Goal: Submit feedback/report problem

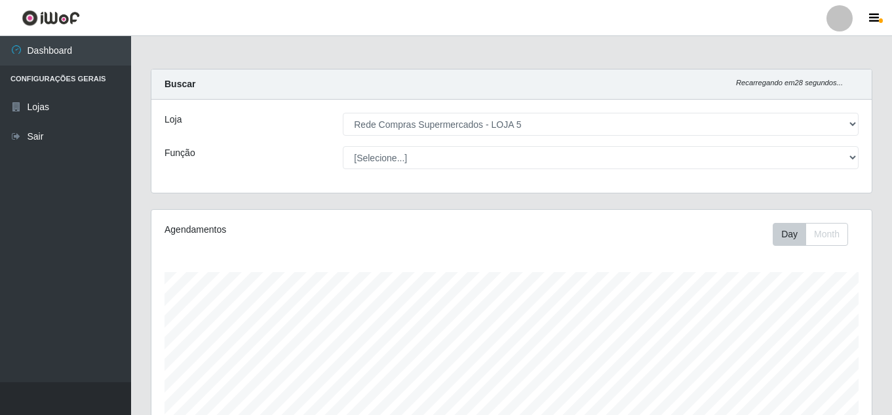
select select "397"
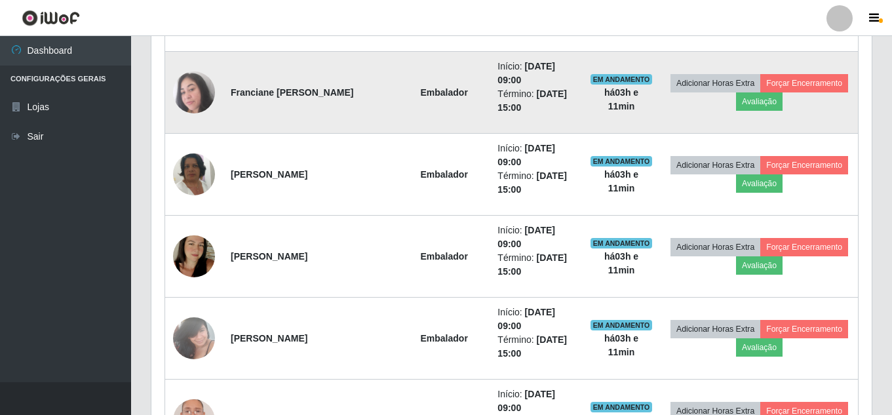
scroll to position [852, 0]
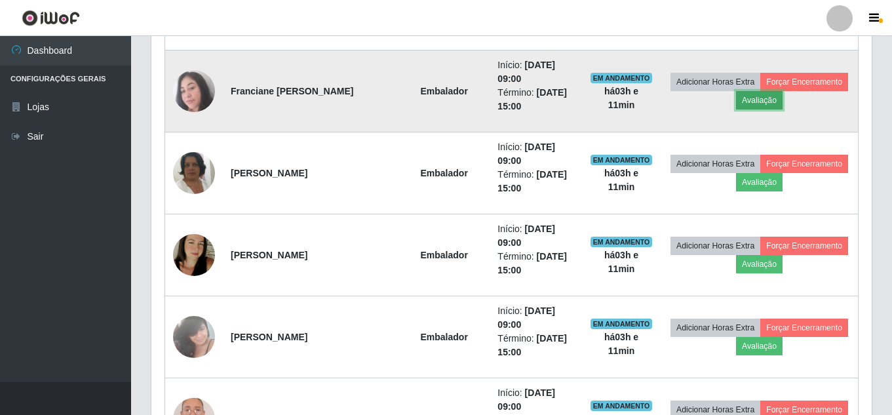
click at [745, 95] on button "Avaliação" at bounding box center [759, 100] width 47 height 18
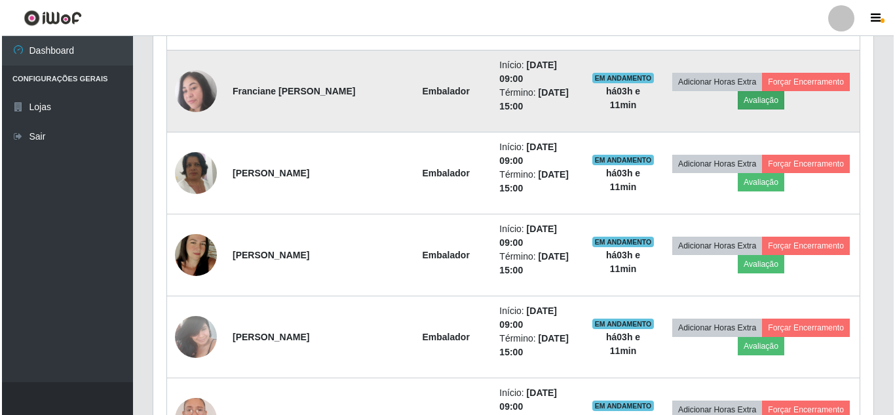
scroll to position [272, 714]
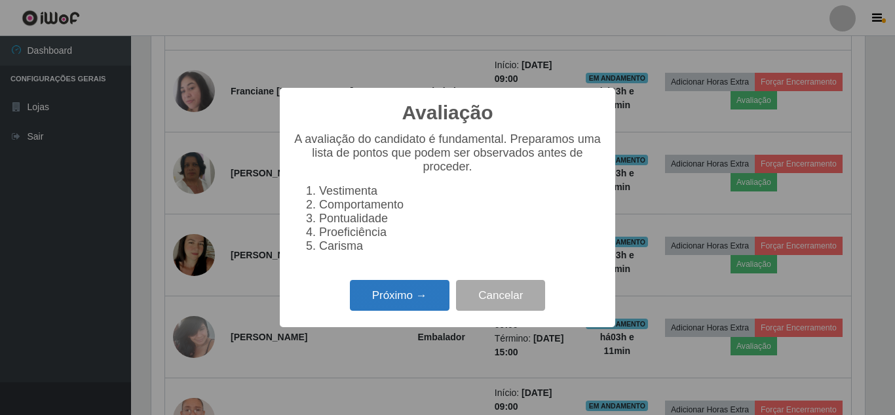
click at [401, 305] on button "Próximo →" at bounding box center [400, 295] width 100 height 31
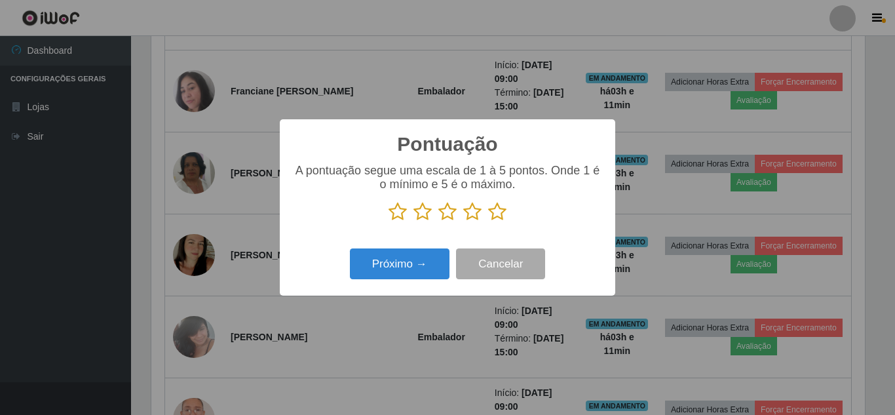
scroll to position [655134, 654692]
click at [499, 208] on icon at bounding box center [497, 212] width 18 height 20
click at [488, 222] on input "radio" at bounding box center [488, 222] width 0 height 0
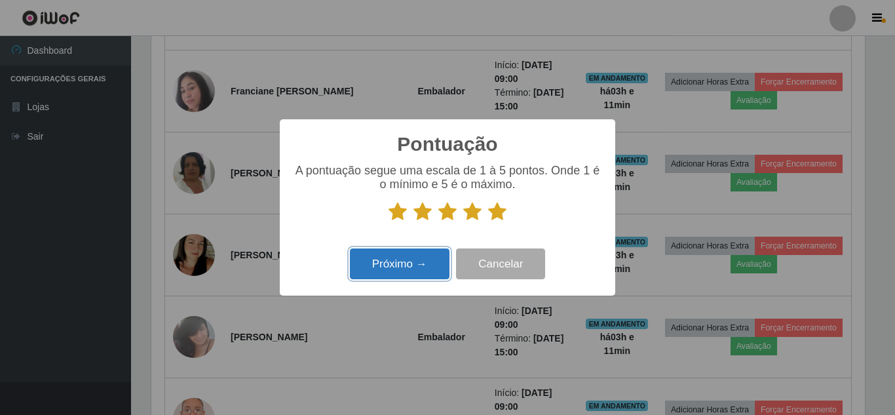
click at [374, 263] on button "Próximo →" at bounding box center [400, 263] width 100 height 31
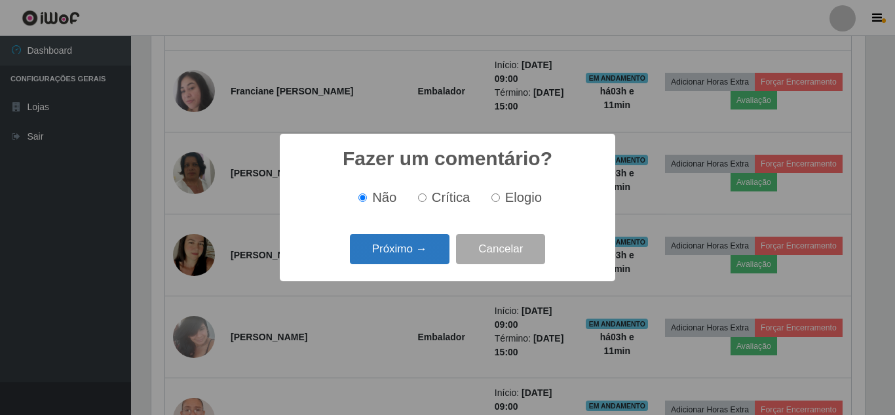
click at [382, 257] on button "Próximo →" at bounding box center [400, 249] width 100 height 31
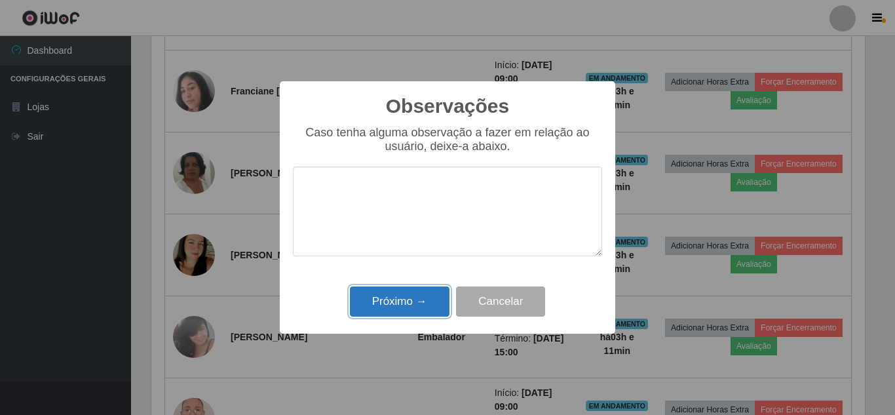
drag, startPoint x: 396, startPoint y: 300, endPoint x: 407, endPoint y: 298, distance: 11.3
click at [399, 300] on button "Próximo →" at bounding box center [400, 301] width 100 height 31
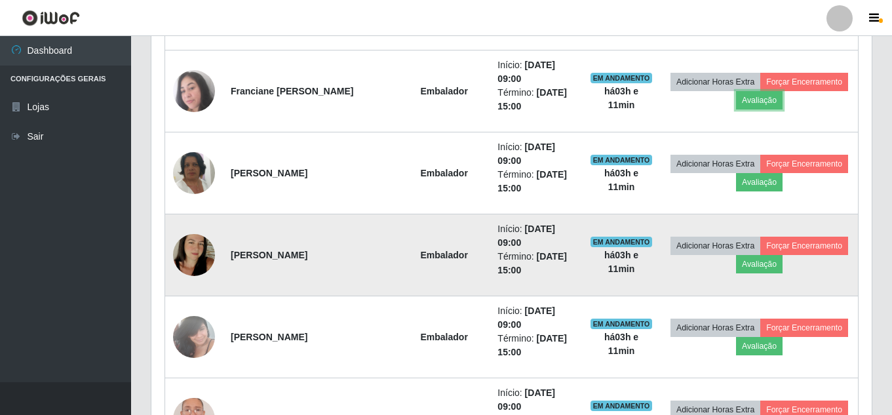
scroll to position [272, 720]
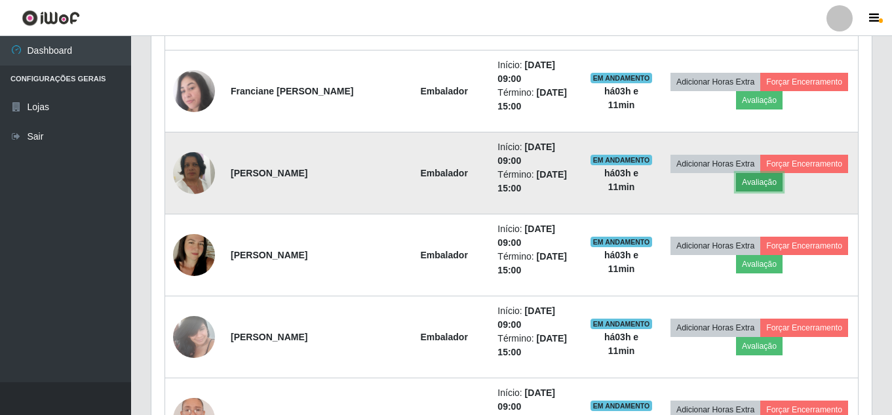
click at [760, 181] on button "Avaliação" at bounding box center [759, 182] width 47 height 18
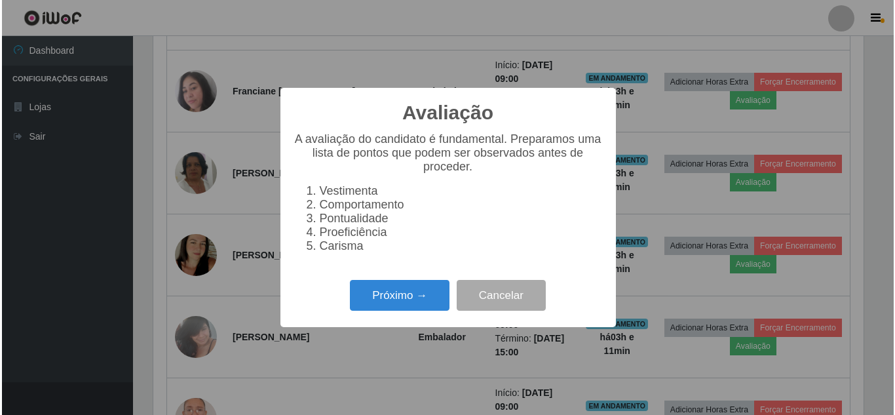
scroll to position [272, 714]
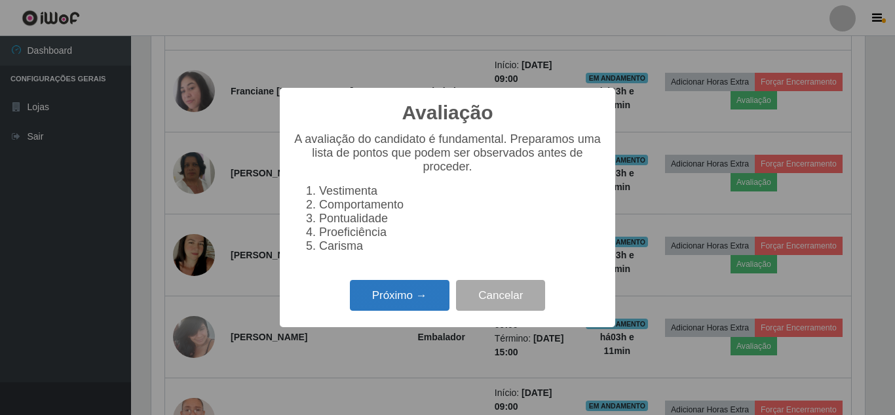
drag, startPoint x: 414, startPoint y: 303, endPoint x: 419, endPoint y: 292, distance: 12.0
click at [419, 292] on button "Próximo →" at bounding box center [400, 295] width 100 height 31
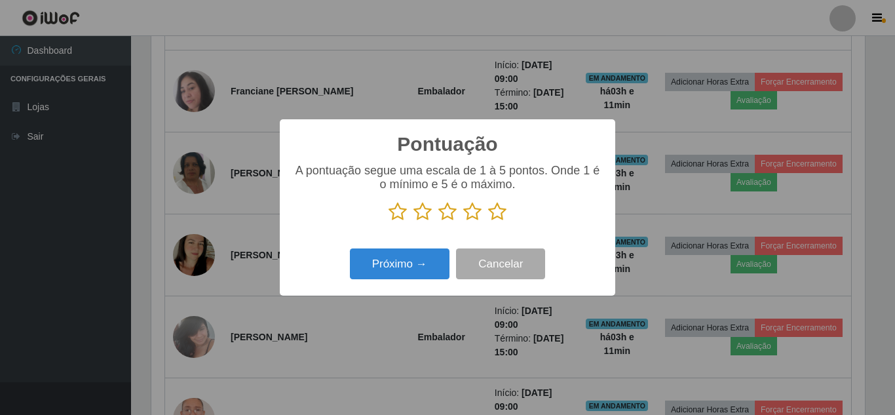
drag, startPoint x: 499, startPoint y: 210, endPoint x: 459, endPoint y: 244, distance: 53.5
click at [497, 212] on icon at bounding box center [497, 212] width 18 height 20
click at [488, 222] on input "radio" at bounding box center [488, 222] width 0 height 0
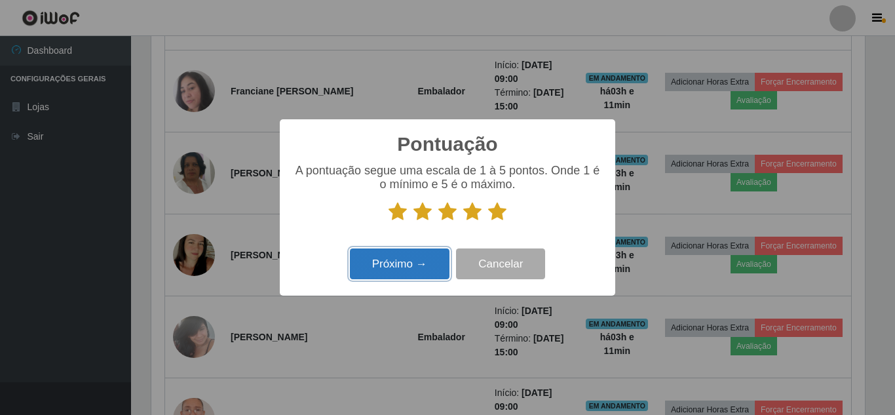
drag, startPoint x: 426, startPoint y: 271, endPoint x: 421, endPoint y: 258, distance: 13.3
click at [421, 258] on button "Próximo →" at bounding box center [400, 263] width 100 height 31
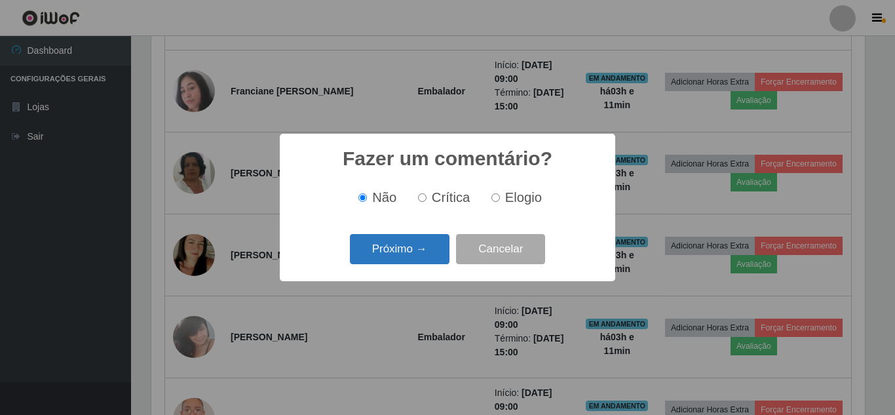
click at [420, 258] on button "Próximo →" at bounding box center [400, 249] width 100 height 31
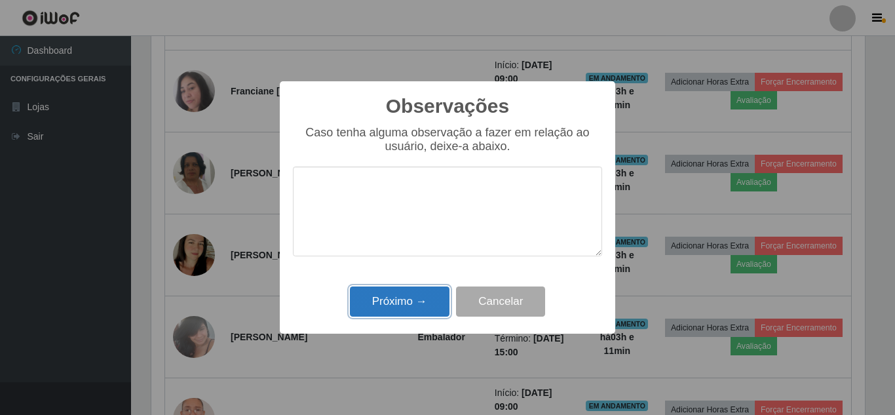
click at [414, 301] on button "Próximo →" at bounding box center [400, 301] width 100 height 31
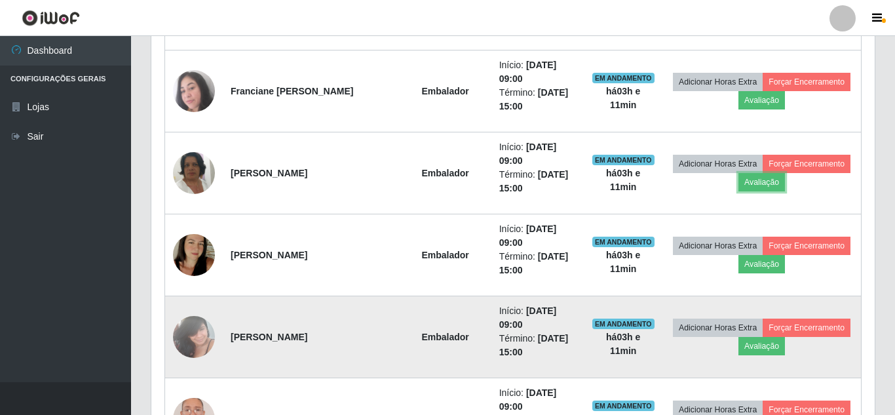
scroll to position [272, 720]
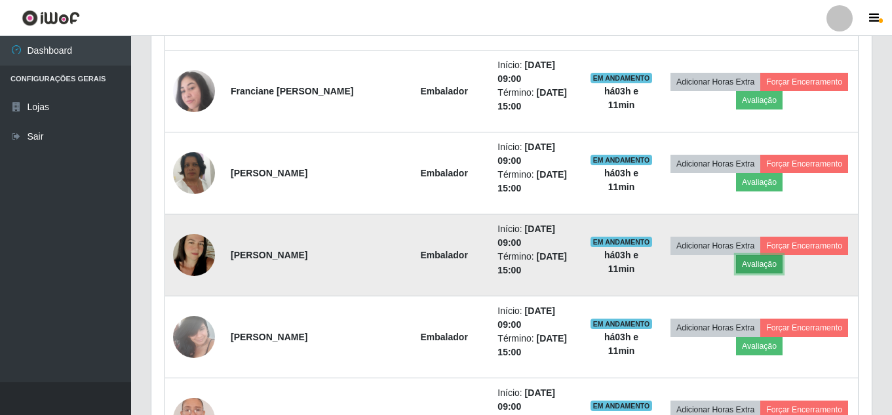
click at [750, 265] on button "Avaliação" at bounding box center [759, 264] width 47 height 18
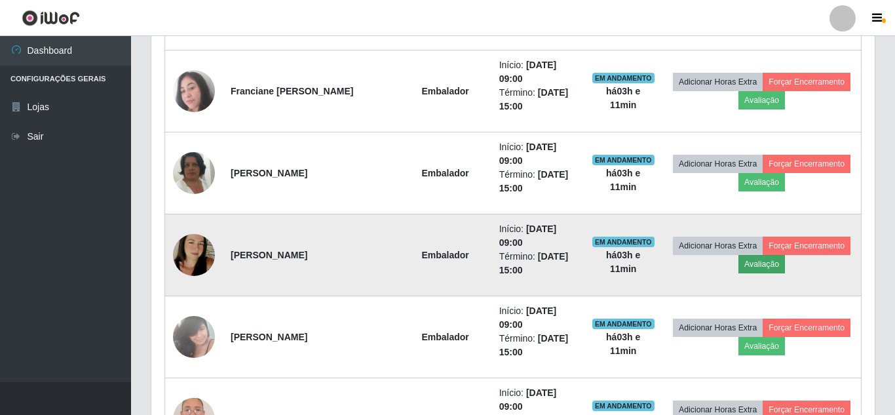
scroll to position [272, 714]
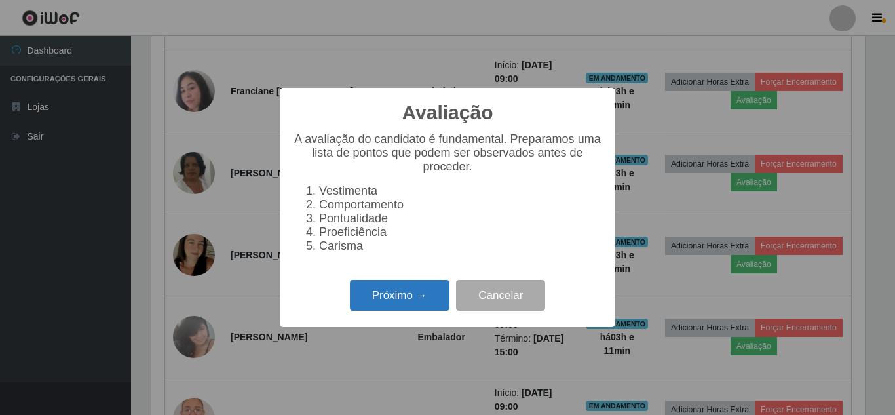
click at [434, 293] on button "Próximo →" at bounding box center [400, 295] width 100 height 31
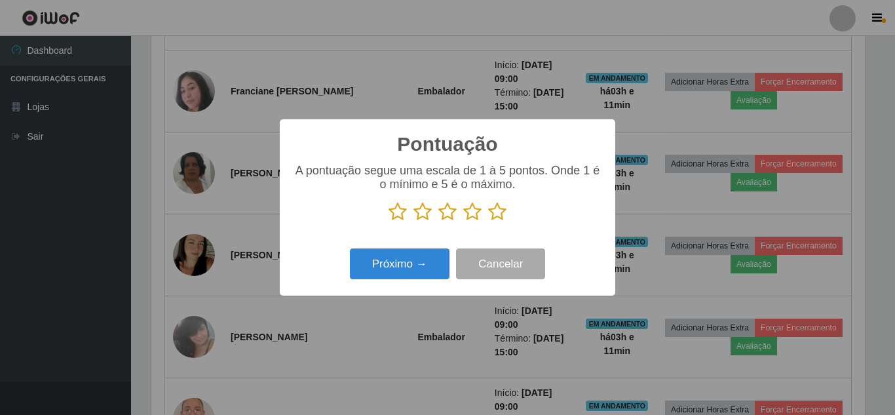
drag, startPoint x: 504, startPoint y: 204, endPoint x: 470, endPoint y: 231, distance: 43.0
click at [503, 204] on icon at bounding box center [497, 212] width 18 height 20
click at [488, 222] on input "radio" at bounding box center [488, 222] width 0 height 0
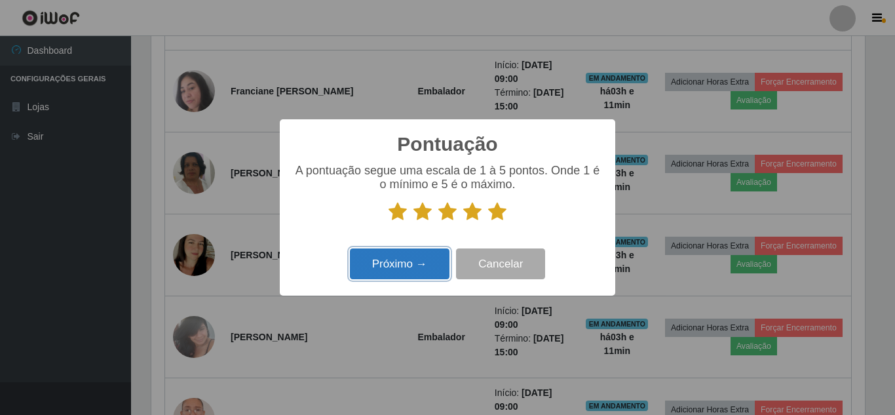
click at [414, 260] on button "Próximo →" at bounding box center [400, 263] width 100 height 31
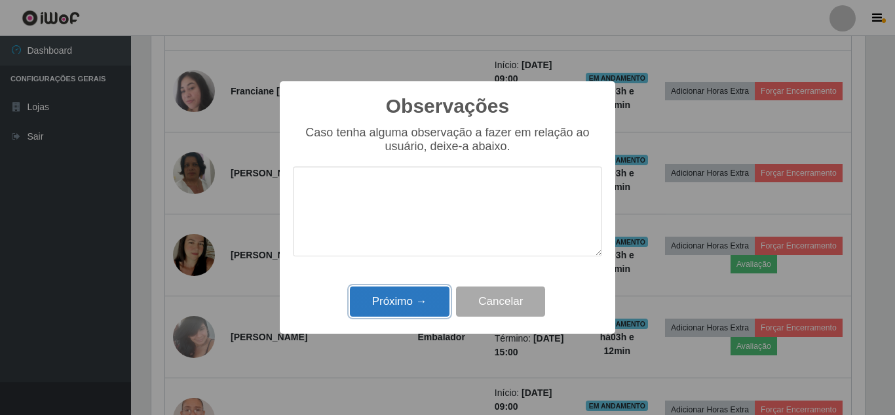
click at [415, 308] on button "Próximo →" at bounding box center [400, 301] width 100 height 31
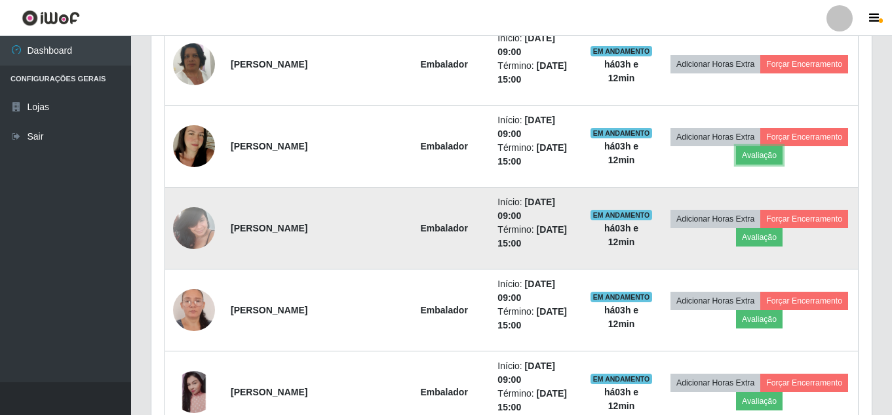
scroll to position [983, 0]
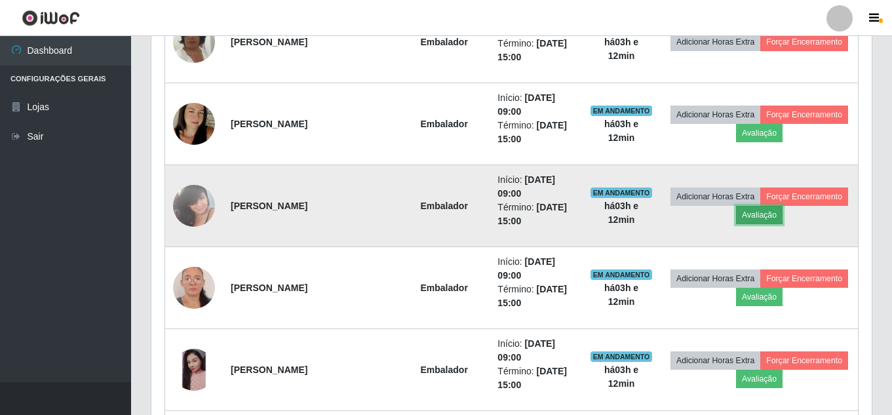
click at [766, 212] on button "Avaliação" at bounding box center [759, 215] width 47 height 18
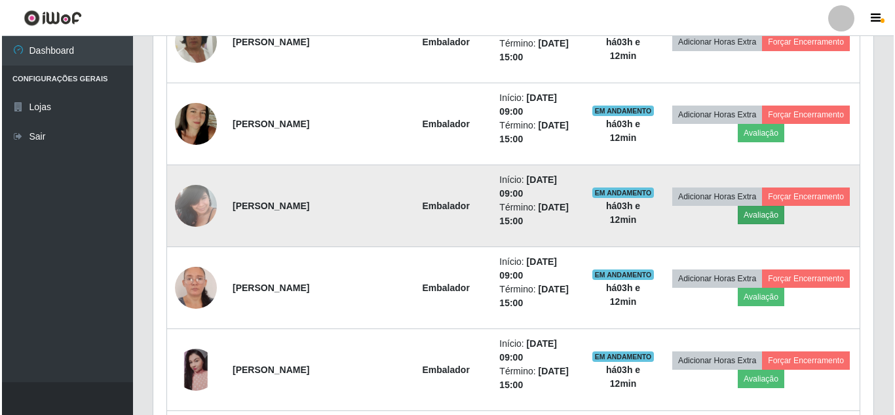
scroll to position [272, 714]
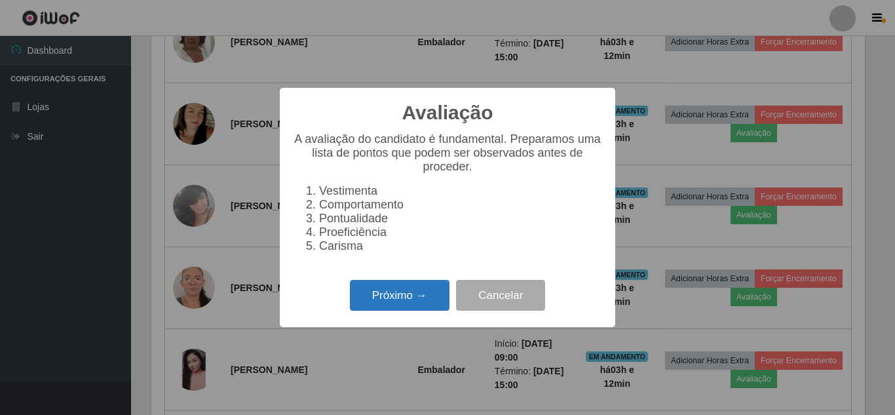
click at [415, 305] on button "Próximo →" at bounding box center [400, 295] width 100 height 31
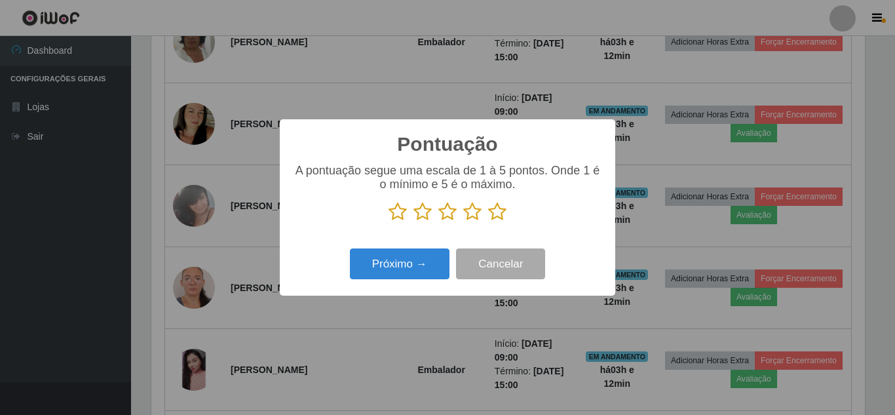
drag, startPoint x: 501, startPoint y: 214, endPoint x: 449, endPoint y: 246, distance: 61.3
click at [500, 214] on icon at bounding box center [497, 212] width 18 height 20
click at [488, 222] on input "radio" at bounding box center [488, 222] width 0 height 0
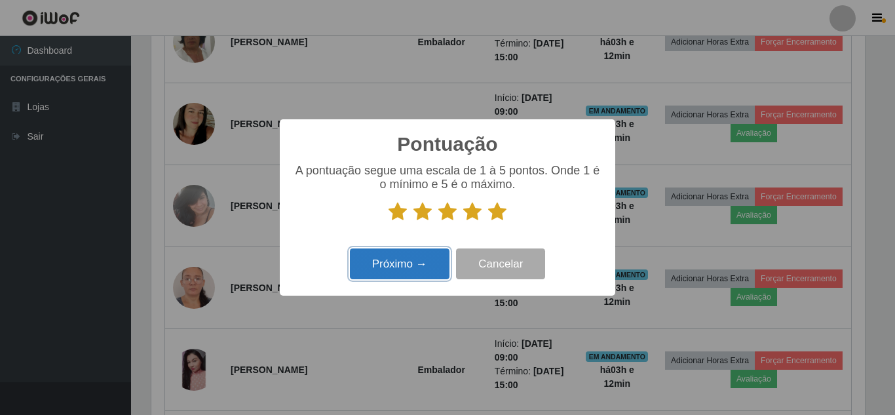
click at [425, 252] on button "Próximo →" at bounding box center [400, 263] width 100 height 31
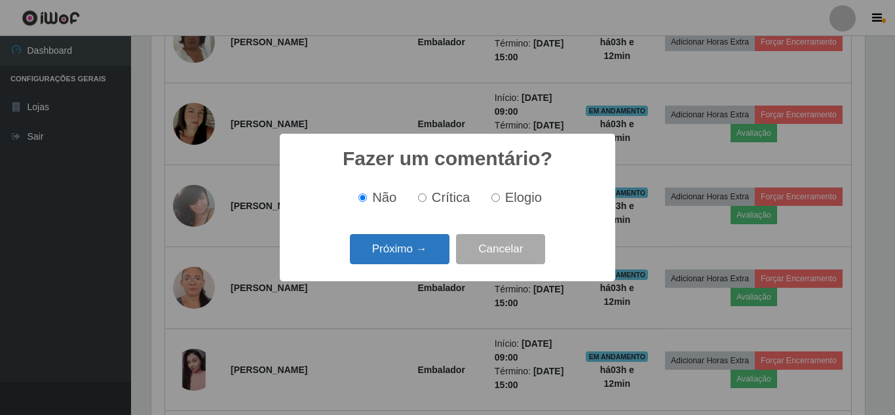
click at [423, 252] on button "Próximo →" at bounding box center [400, 249] width 100 height 31
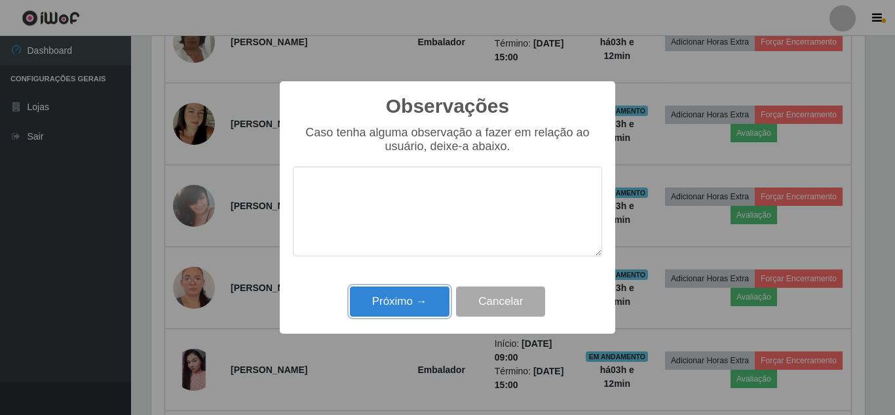
drag, startPoint x: 406, startPoint y: 300, endPoint x: 531, endPoint y: 279, distance: 126.4
click at [406, 300] on button "Próximo →" at bounding box center [400, 301] width 100 height 31
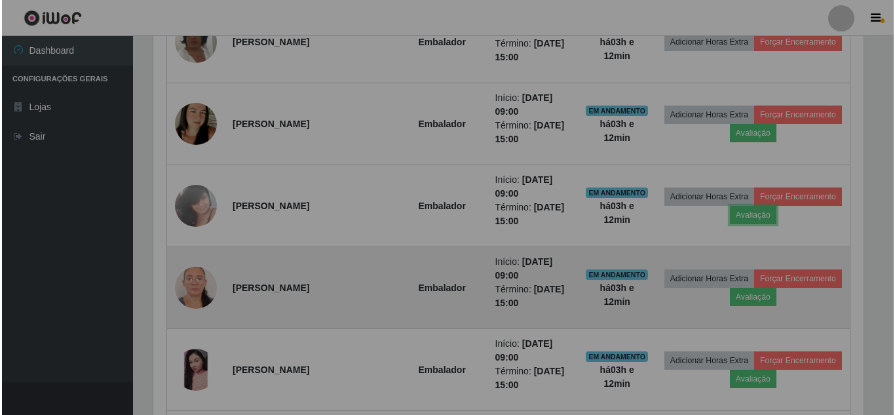
scroll to position [272, 720]
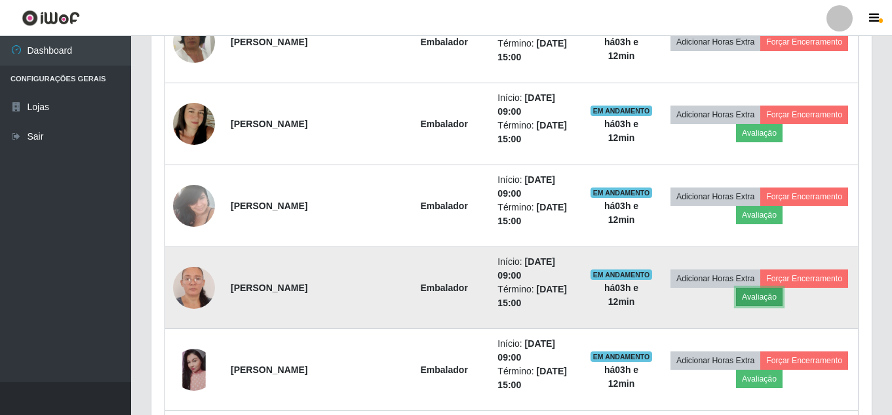
click at [751, 301] on button "Avaliação" at bounding box center [759, 297] width 47 height 18
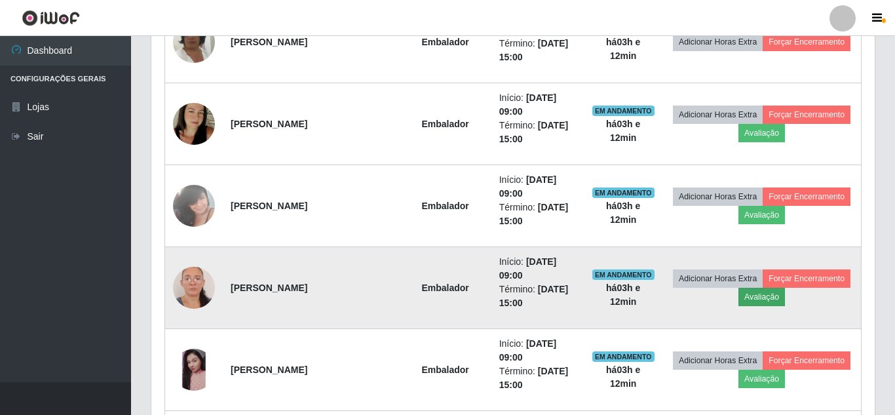
scroll to position [272, 714]
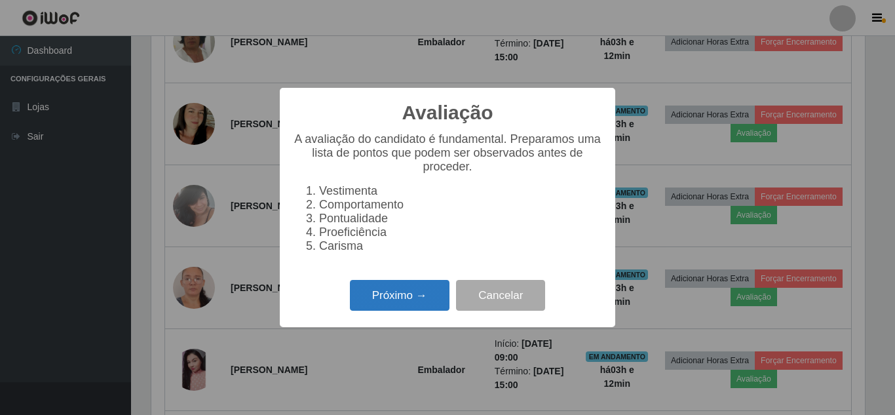
click at [435, 305] on button "Próximo →" at bounding box center [400, 295] width 100 height 31
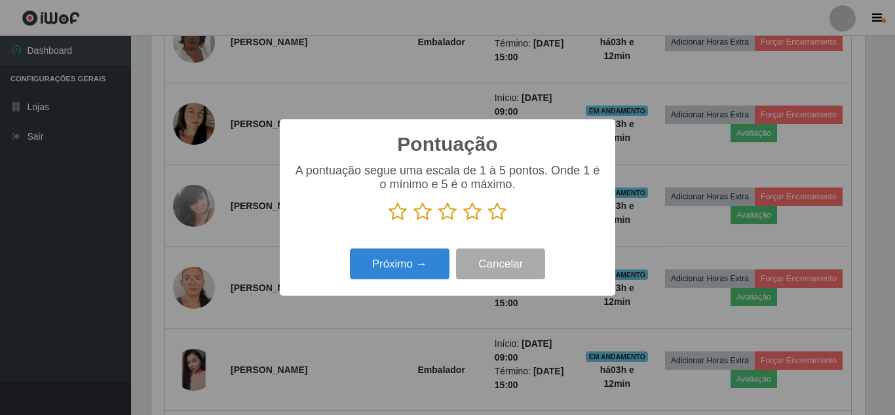
click at [490, 211] on icon at bounding box center [497, 212] width 18 height 20
click at [488, 222] on input "radio" at bounding box center [488, 222] width 0 height 0
drag, startPoint x: 431, startPoint y: 248, endPoint x: 414, endPoint y: 254, distance: 17.4
click at [429, 250] on div "Próximo → Cancelar" at bounding box center [447, 263] width 309 height 37
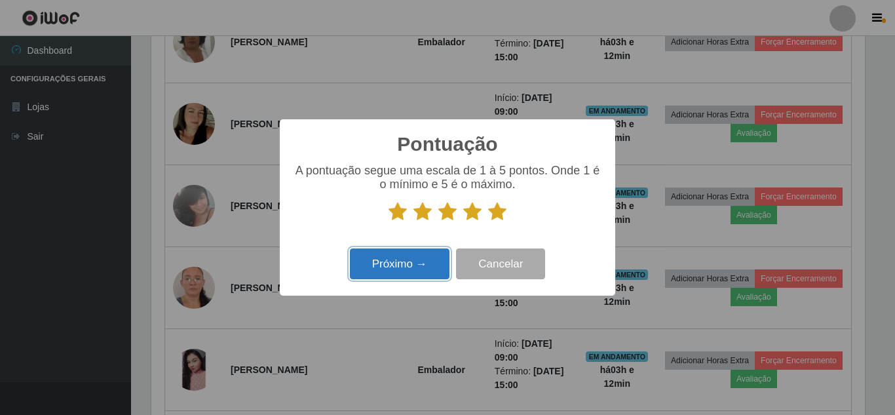
click at [410, 257] on button "Próximo →" at bounding box center [400, 263] width 100 height 31
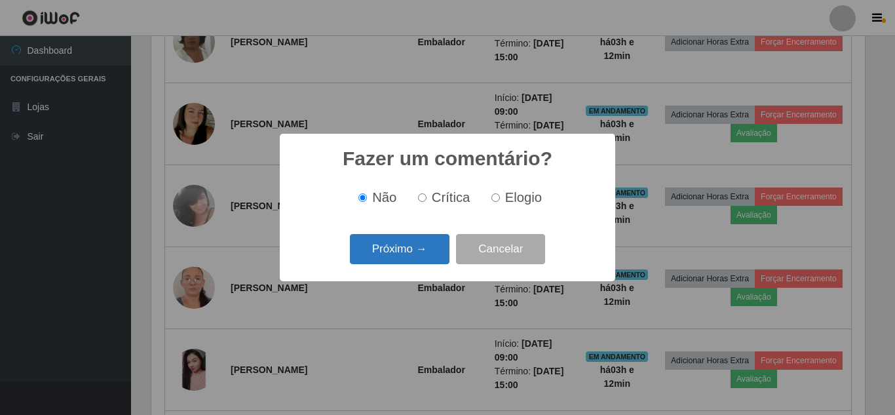
click at [409, 259] on button "Próximo →" at bounding box center [400, 249] width 100 height 31
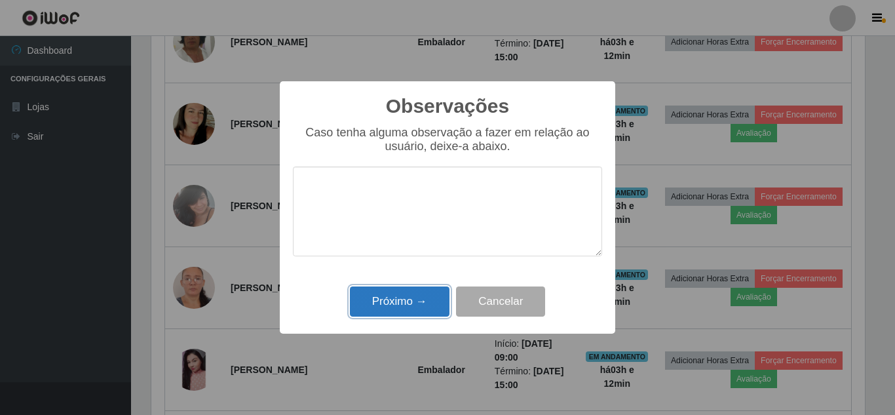
click at [405, 309] on button "Próximo →" at bounding box center [400, 301] width 100 height 31
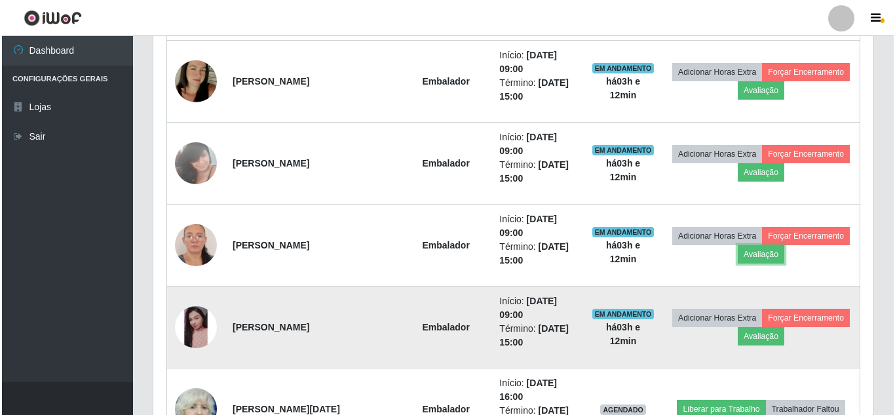
scroll to position [0, 0]
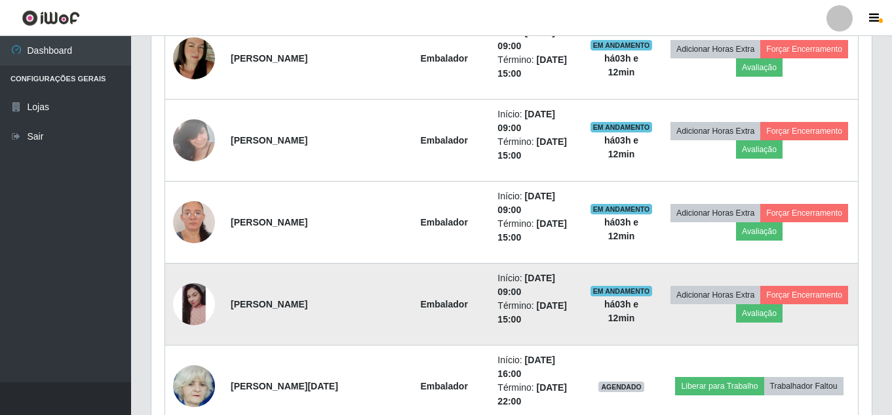
click at [188, 311] on img at bounding box center [194, 304] width 42 height 42
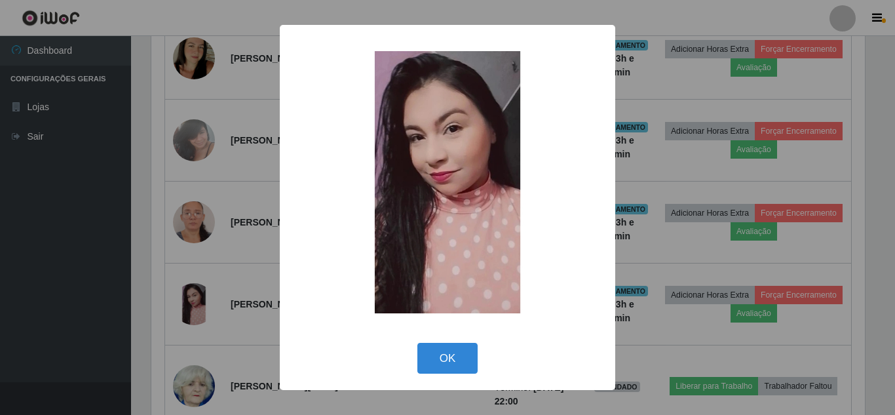
click at [192, 305] on div "× OK Cancel" at bounding box center [447, 207] width 895 height 415
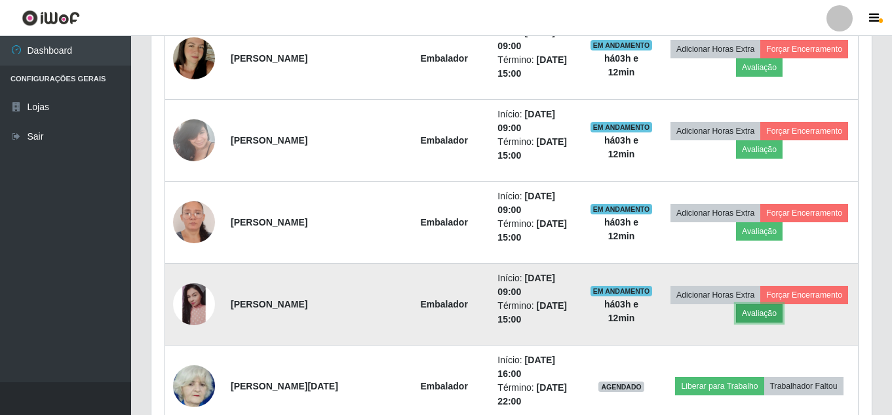
click at [753, 315] on button "Avaliação" at bounding box center [759, 313] width 47 height 18
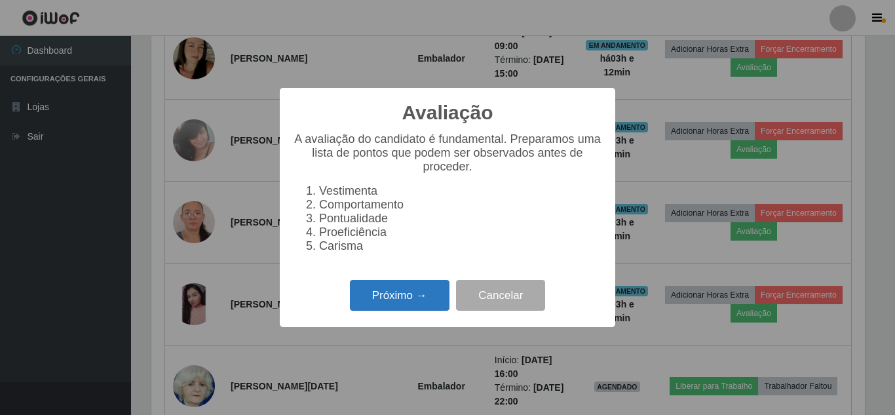
click at [398, 311] on button "Próximo →" at bounding box center [400, 295] width 100 height 31
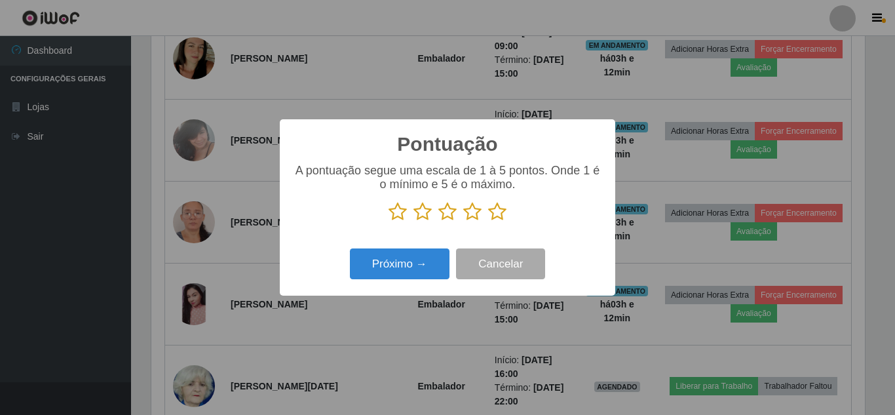
click at [495, 216] on icon at bounding box center [497, 212] width 18 height 20
click at [488, 222] on input "radio" at bounding box center [488, 222] width 0 height 0
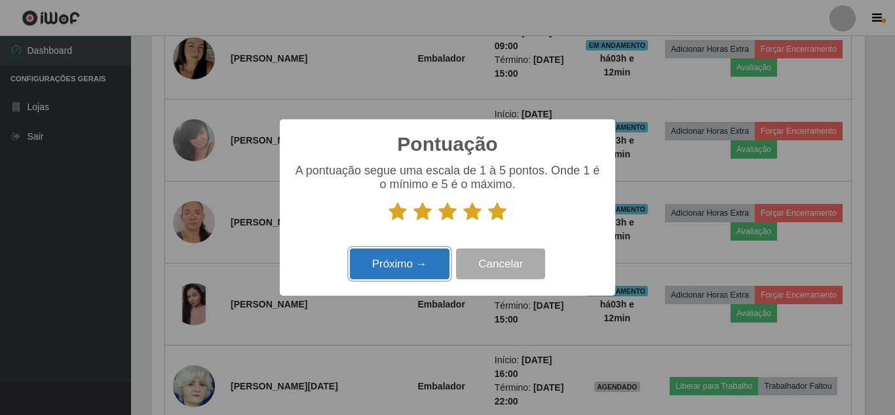
click at [426, 262] on button "Próximo →" at bounding box center [400, 263] width 100 height 31
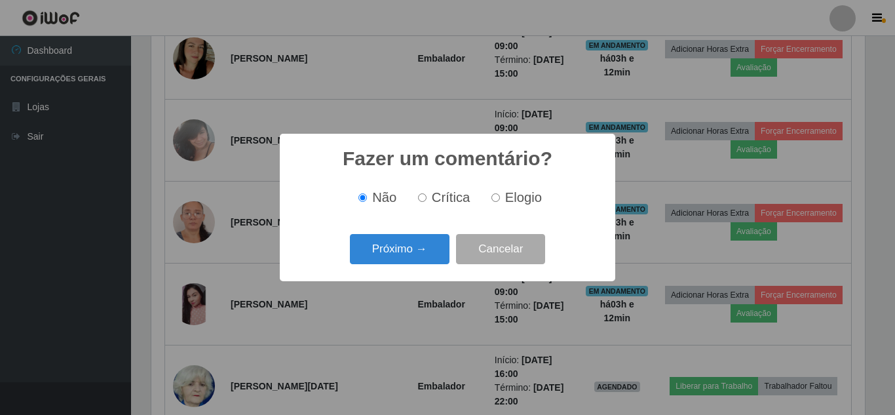
click at [424, 258] on button "Próximo →" at bounding box center [400, 249] width 100 height 31
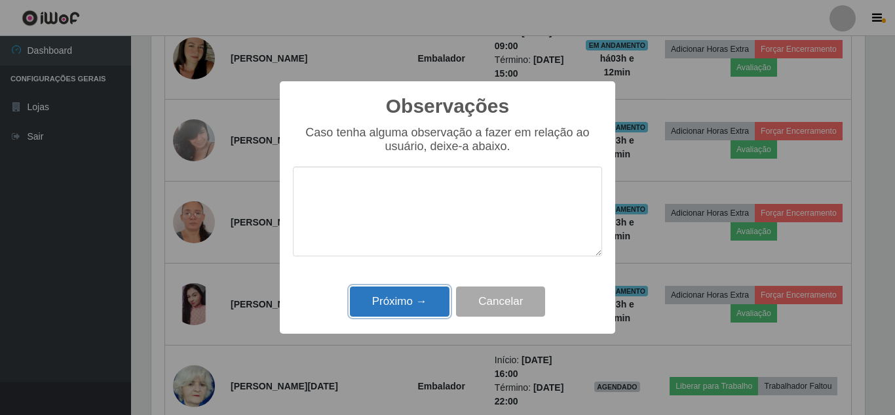
click at [412, 289] on button "Próximo →" at bounding box center [400, 301] width 100 height 31
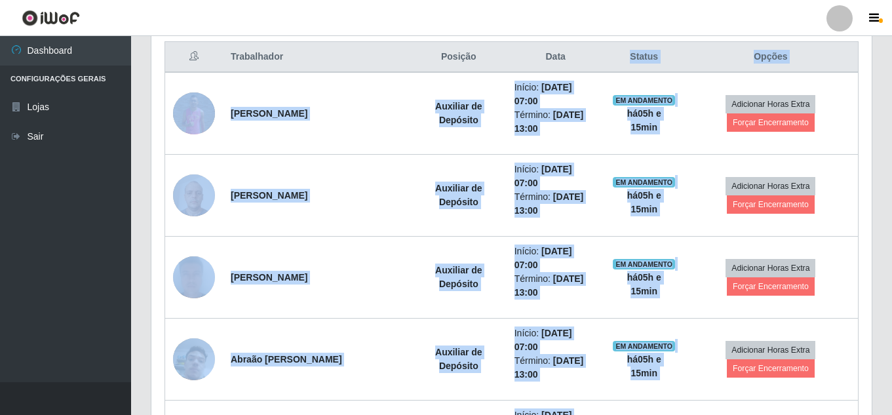
drag, startPoint x: 604, startPoint y: 56, endPoint x: 239, endPoint y: 446, distance: 533.2
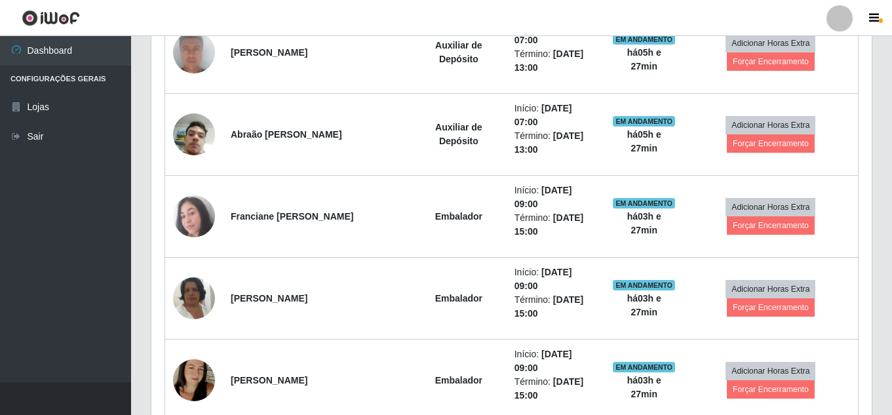
click at [432, 9] on header "Perfil Alterar Senha Sair" at bounding box center [446, 18] width 892 height 36
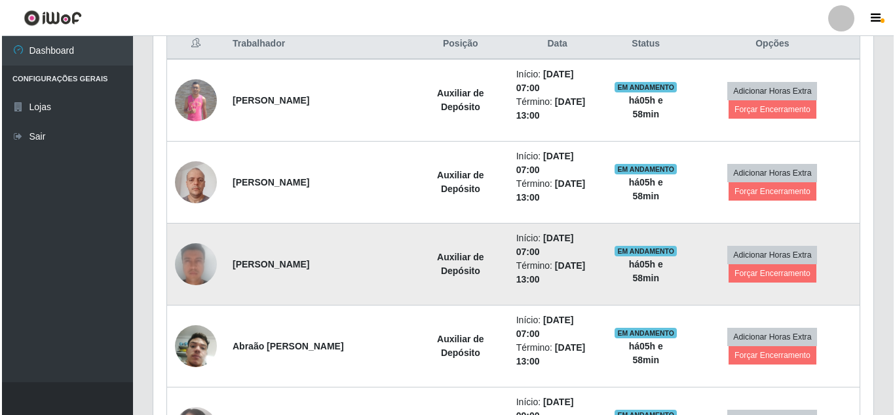
scroll to position [530, 0]
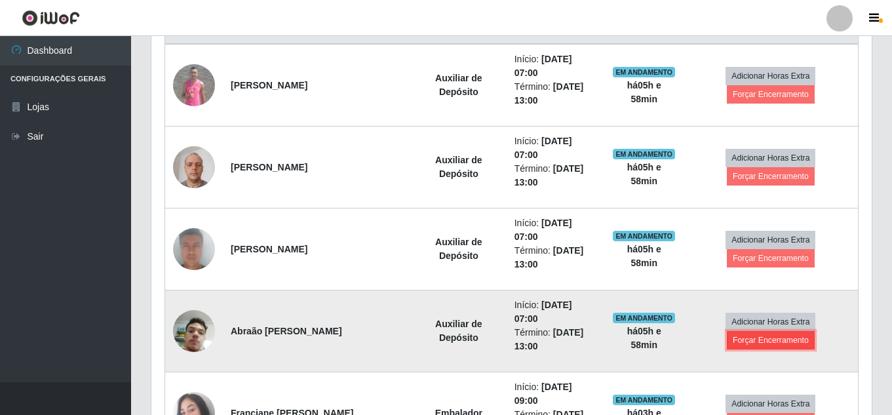
click at [752, 331] on button "Forçar Encerramento" at bounding box center [771, 340] width 88 height 18
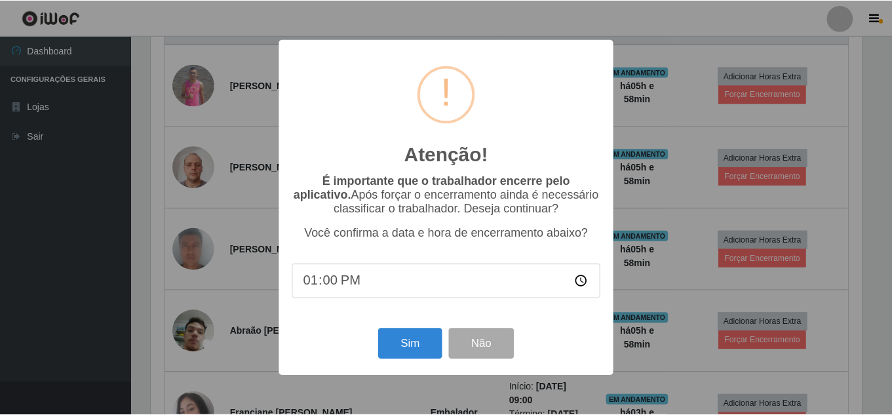
scroll to position [272, 714]
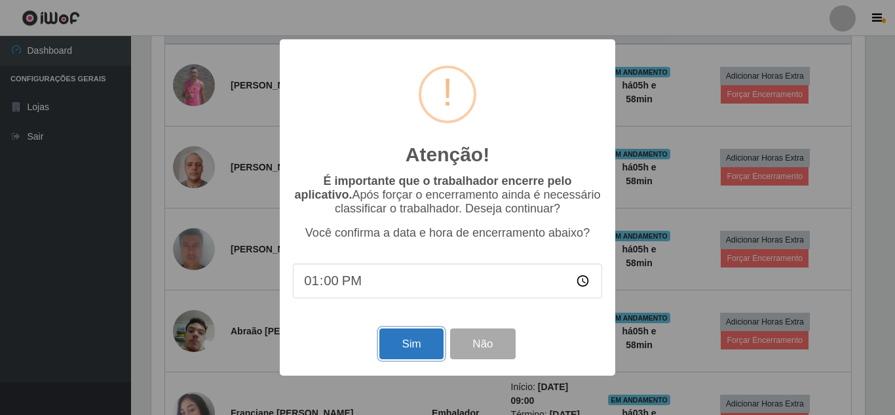
click at [424, 333] on button "Sim" at bounding box center [411, 343] width 64 height 31
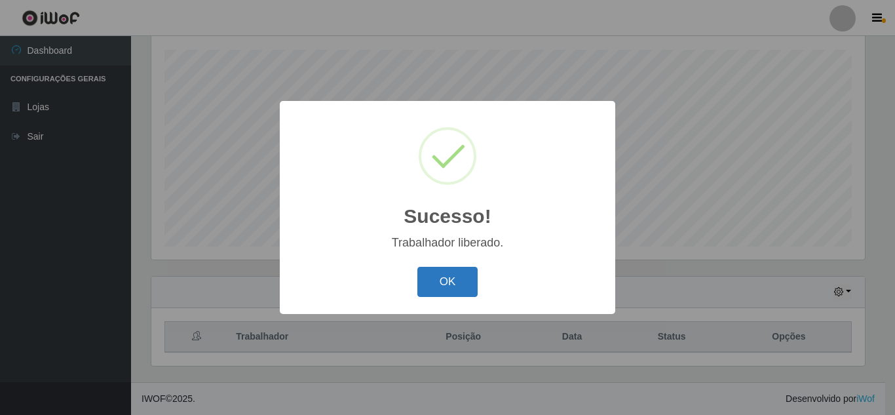
click at [449, 285] on button "OK" at bounding box center [447, 282] width 61 height 31
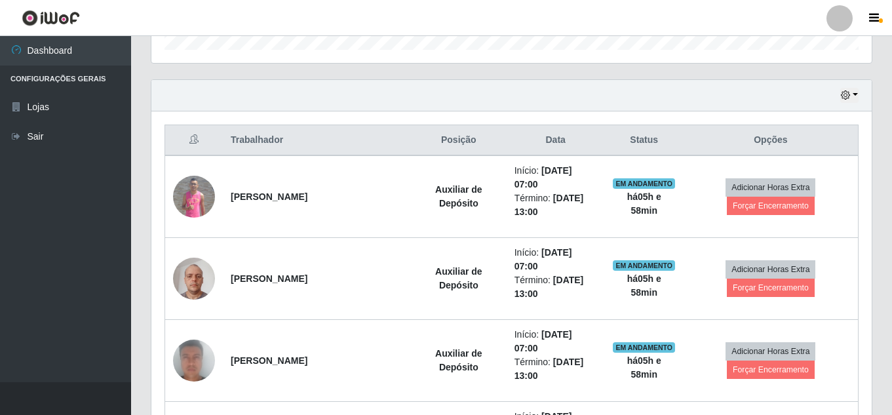
scroll to position [484, 0]
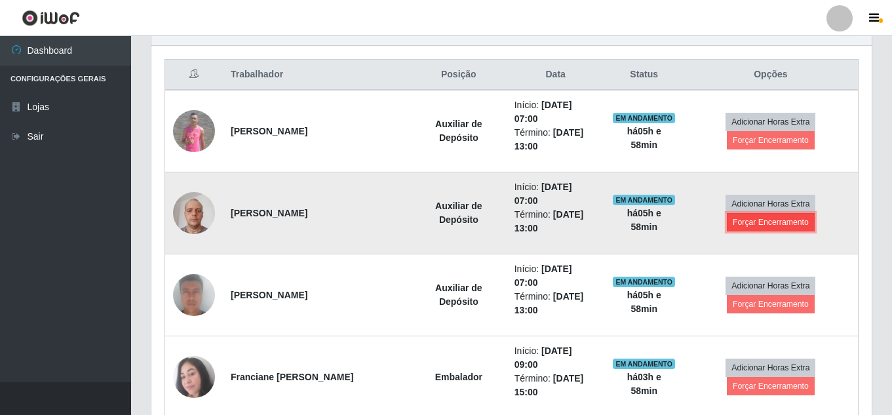
click at [772, 213] on button "Forçar Encerramento" at bounding box center [771, 222] width 88 height 18
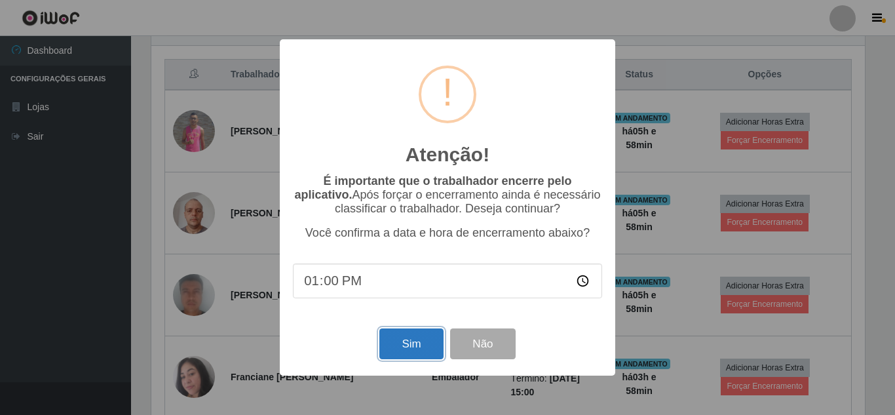
click at [405, 337] on button "Sim" at bounding box center [411, 343] width 64 height 31
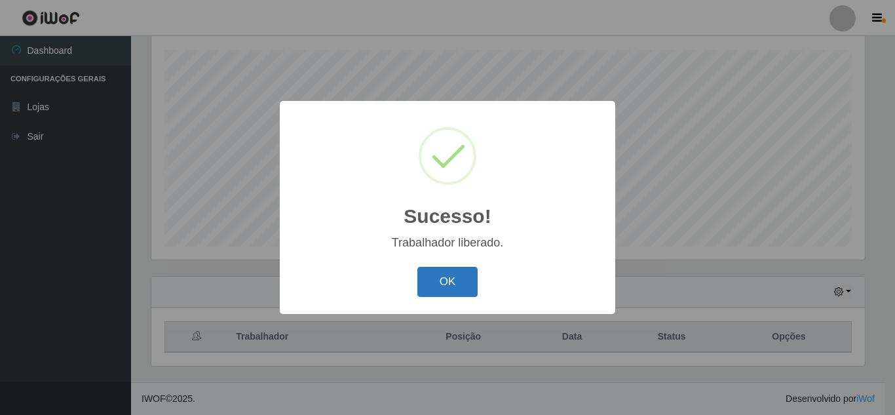
click at [454, 288] on button "OK" at bounding box center [447, 282] width 61 height 31
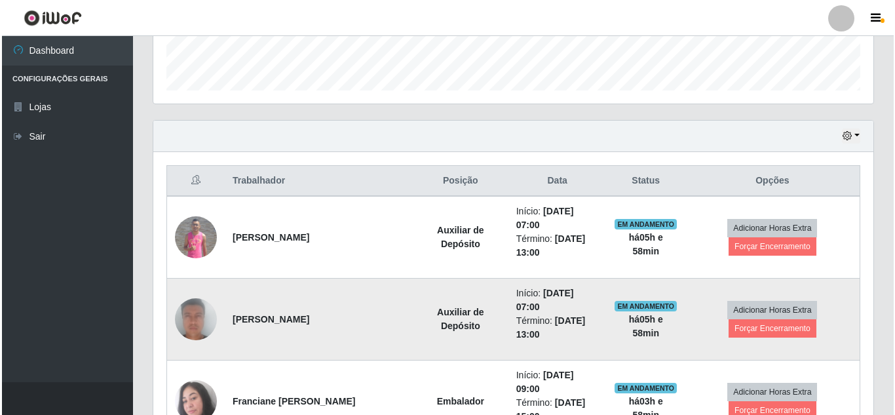
scroll to position [419, 0]
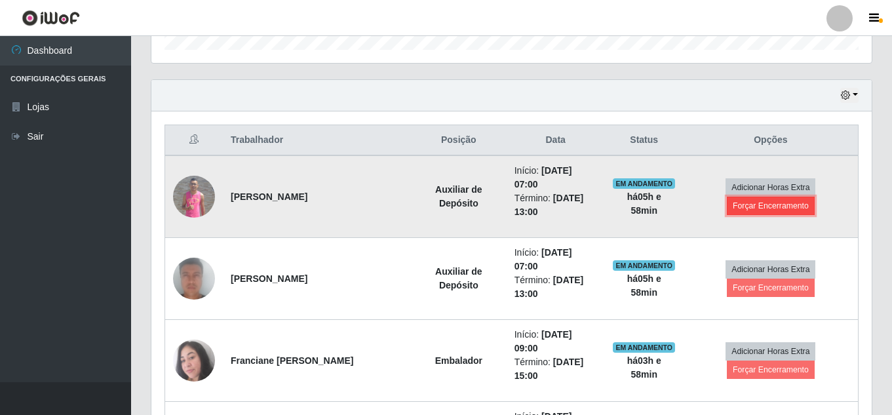
click at [750, 197] on button "Forçar Encerramento" at bounding box center [771, 206] width 88 height 18
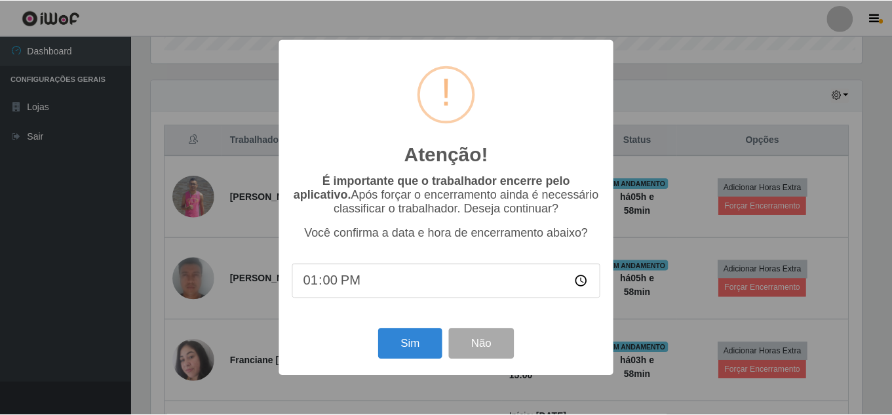
scroll to position [272, 714]
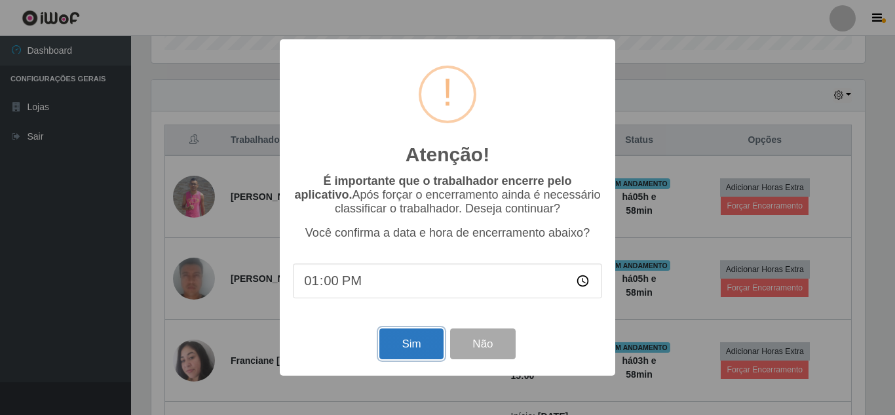
click at [406, 341] on button "Sim" at bounding box center [411, 343] width 64 height 31
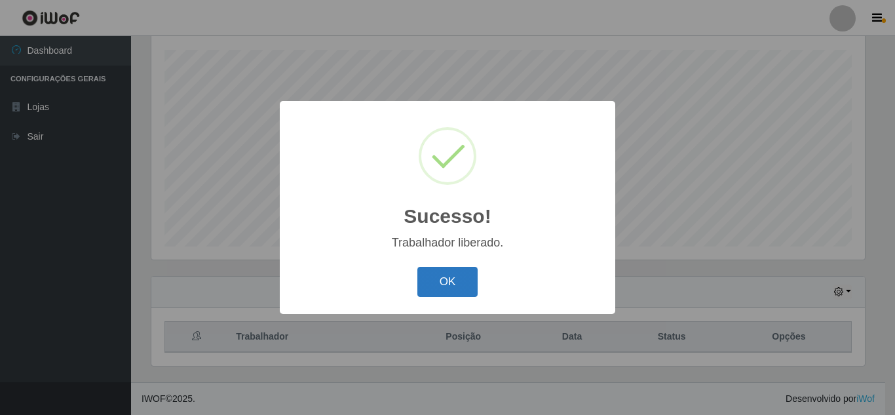
click at [460, 277] on button "OK" at bounding box center [447, 282] width 61 height 31
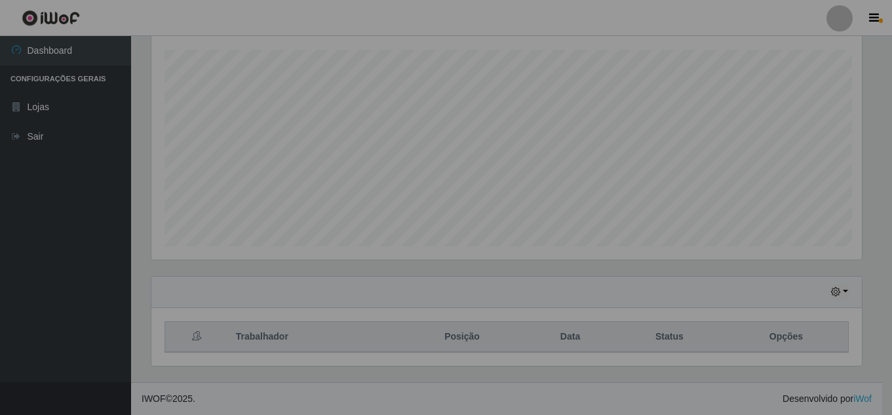
scroll to position [223, 0]
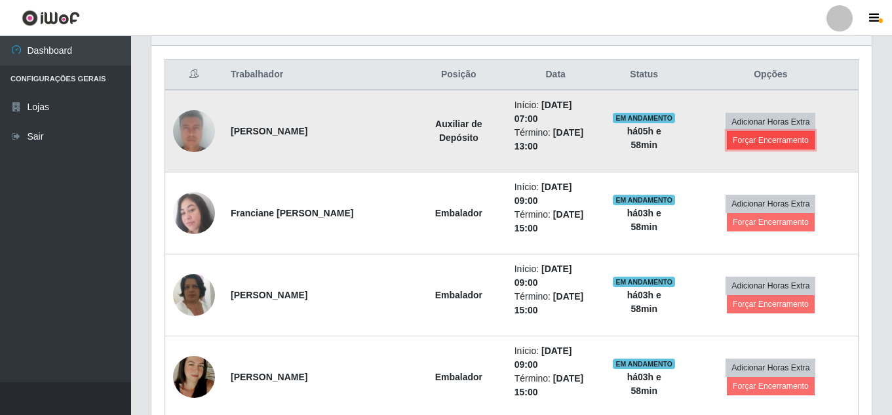
click at [754, 134] on button "Forçar Encerramento" at bounding box center [771, 140] width 88 height 18
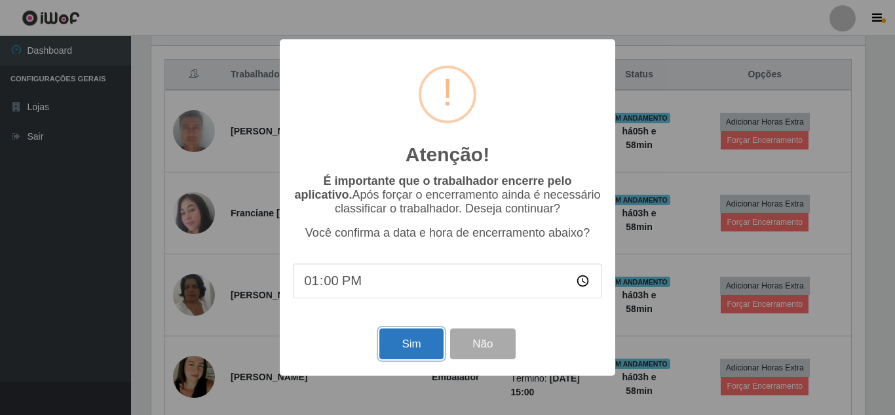
click at [403, 339] on button "Sim" at bounding box center [411, 343] width 64 height 31
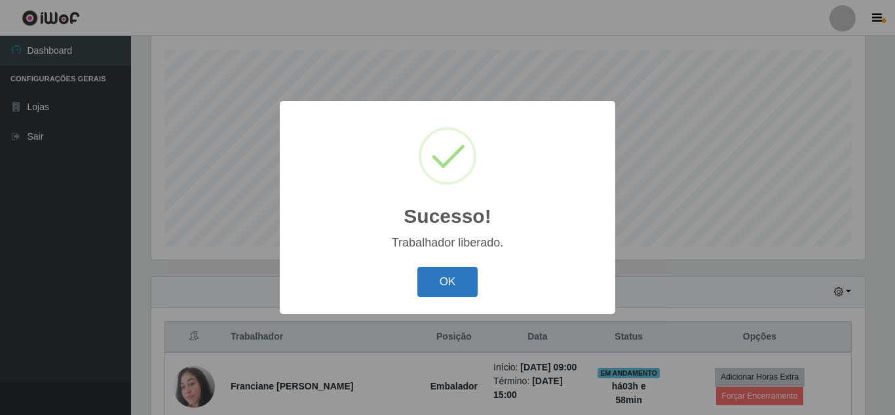
click at [452, 275] on button "OK" at bounding box center [447, 282] width 61 height 31
